Goal: Task Accomplishment & Management: Use online tool/utility

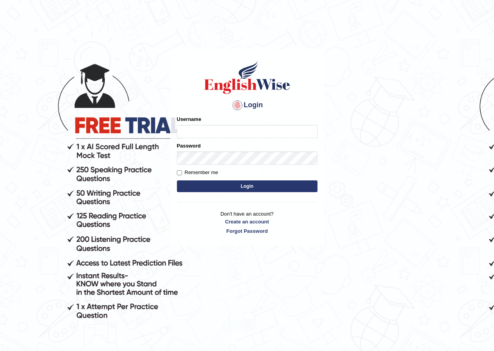
click at [227, 129] on input "Username" at bounding box center [247, 131] width 141 height 13
type input "khoderchamma_parramatta"
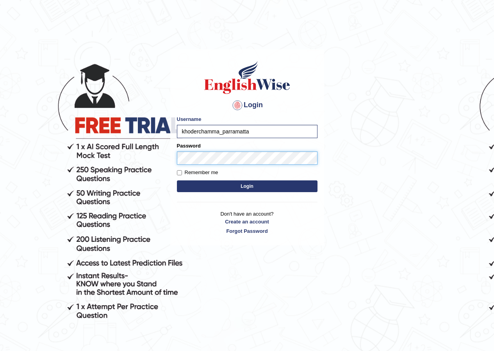
click at [177, 180] on button "Login" at bounding box center [247, 186] width 141 height 12
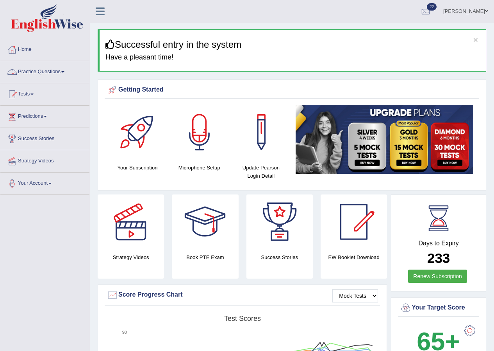
click at [43, 68] on link "Practice Questions" at bounding box center [44, 71] width 89 height 20
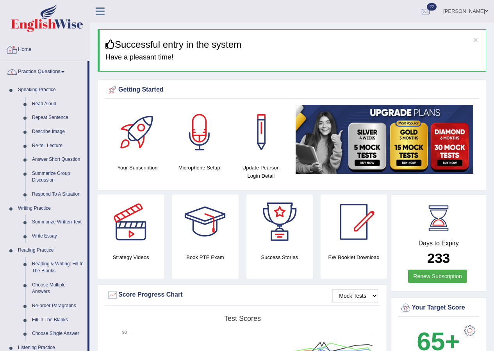
click at [43, 68] on link "Practice Questions" at bounding box center [43, 71] width 87 height 20
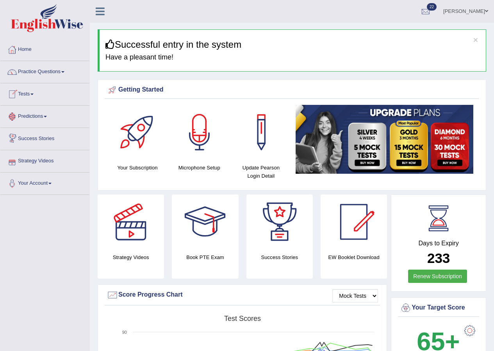
click at [34, 93] on span at bounding box center [31, 94] width 3 height 2
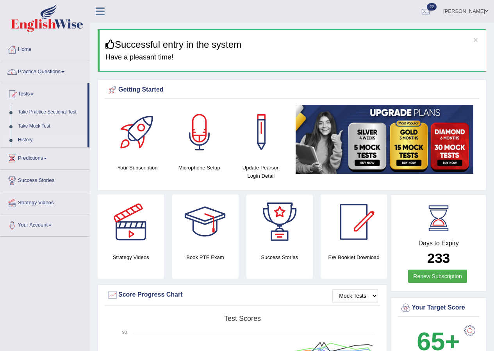
click at [28, 137] on link "History" at bounding box center [50, 140] width 73 height 14
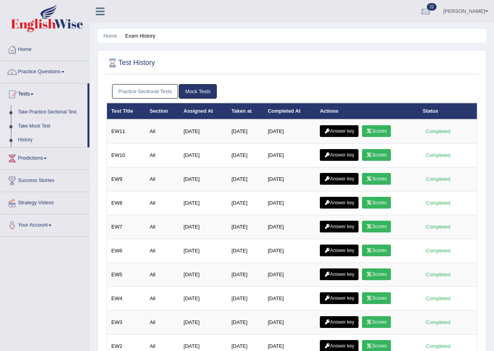
click at [33, 125] on link "Take Mock Test" at bounding box center [50, 126] width 73 height 14
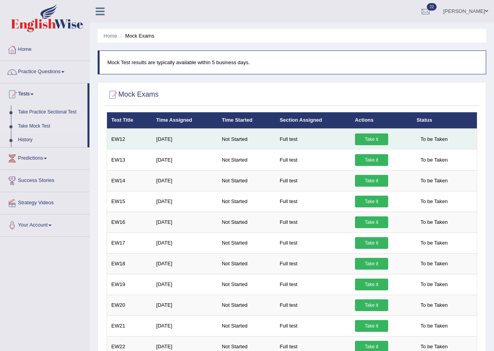
click at [367, 138] on link "Take it" at bounding box center [371, 139] width 33 height 12
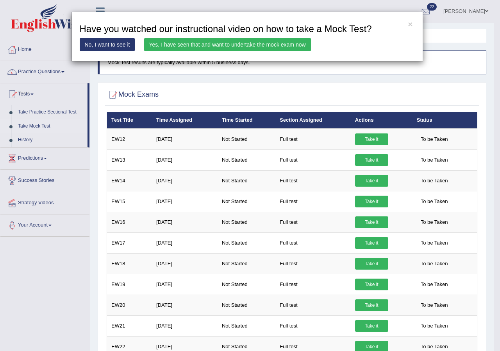
click at [219, 39] on link "Yes, I have seen that and want to undertake the mock exam now" at bounding box center [227, 44] width 167 height 13
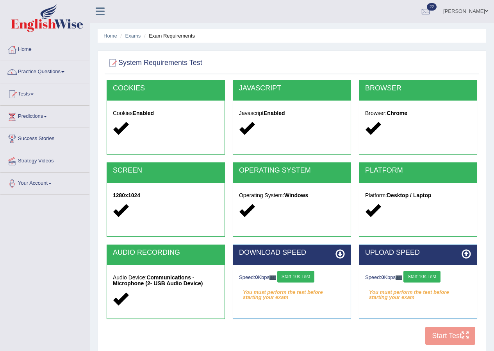
click at [423, 274] on button "Start 10s Test" at bounding box center [422, 276] width 37 height 12
click at [306, 278] on button "Start 10s Test" at bounding box center [295, 276] width 37 height 12
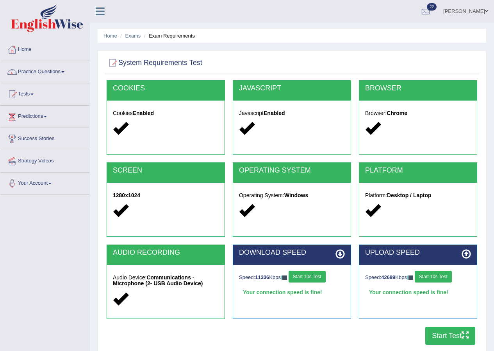
click at [438, 333] on button "Start Test" at bounding box center [451, 335] width 50 height 18
